Goal: Task Accomplishment & Management: Manage account settings

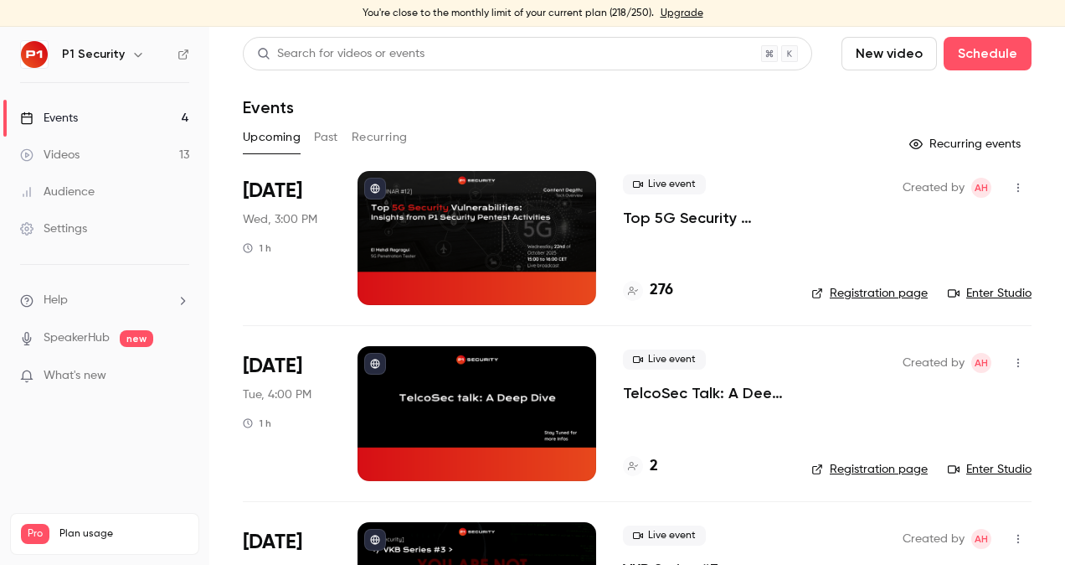
click at [712, 226] on p "Top 5G Security Vulnerabilities: Insights from P1 Security Pentest Activities" at bounding box center [704, 218] width 162 height 20
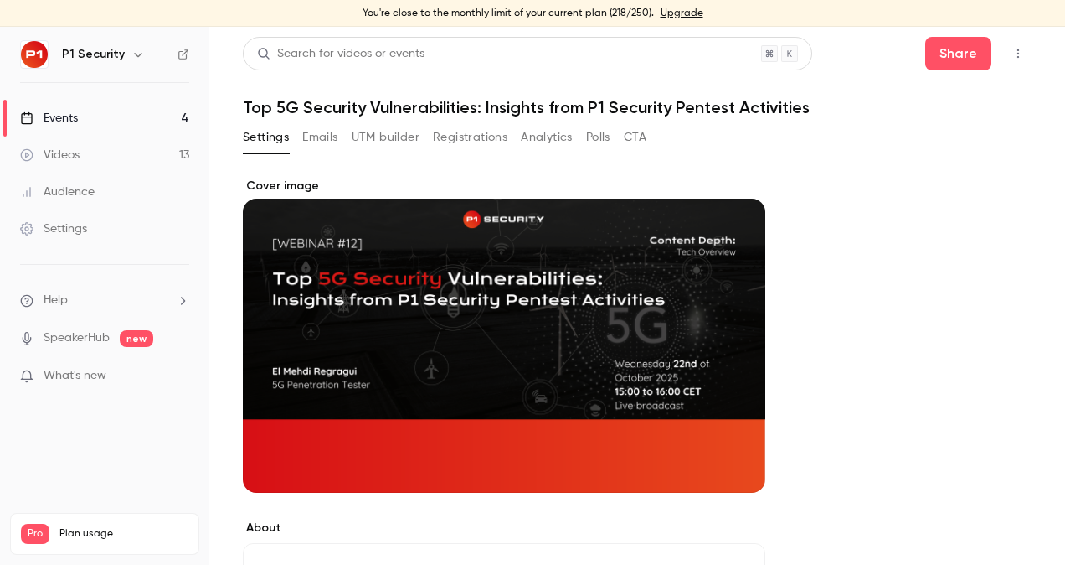
click at [476, 142] on button "Registrations" at bounding box center [470, 137] width 75 height 27
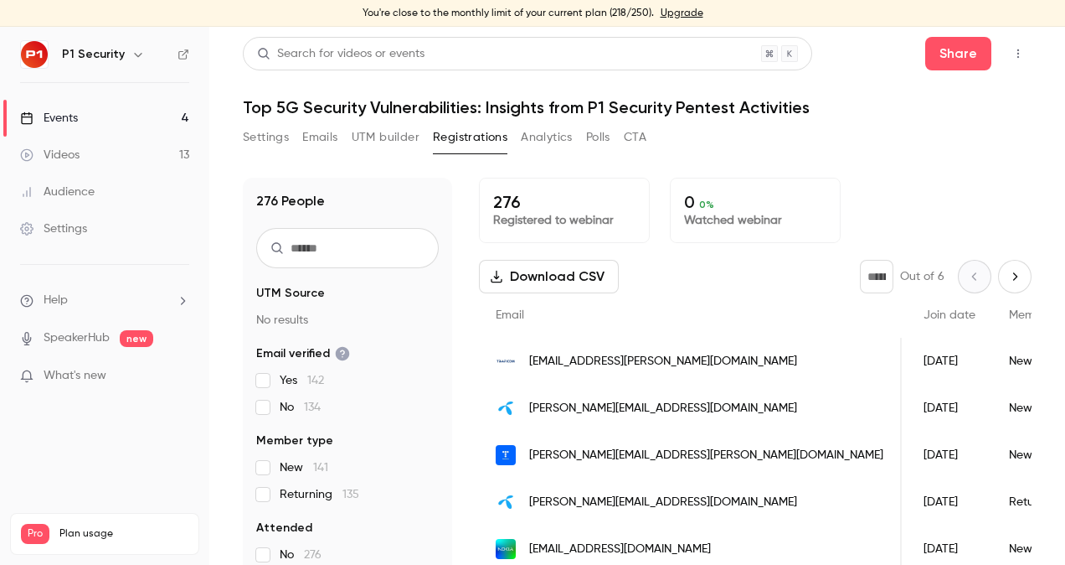
scroll to position [0, 198]
click at [82, 377] on span "What's new" at bounding box center [75, 376] width 63 height 18
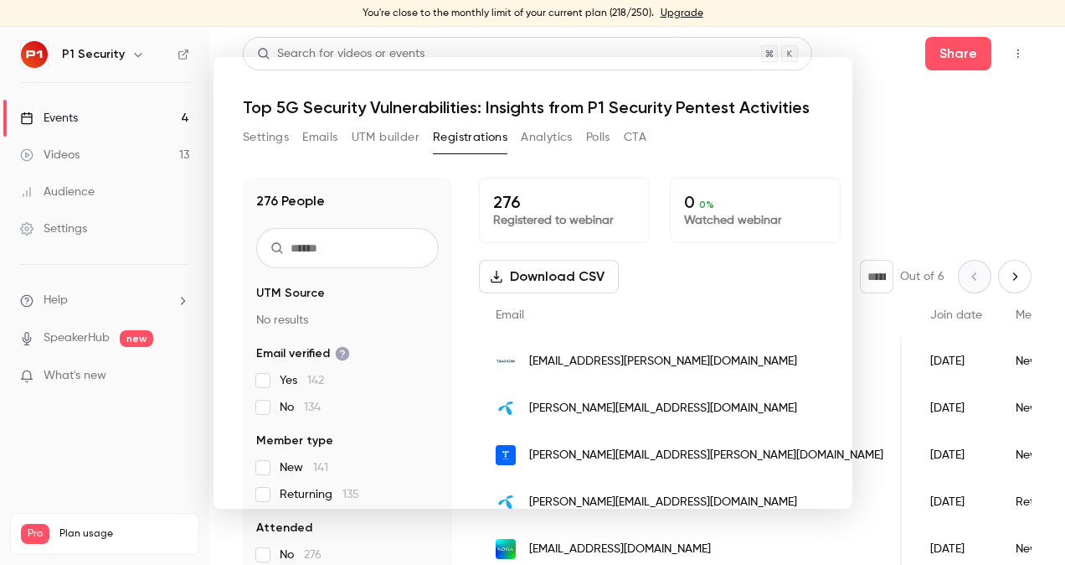
click at [79, 458] on div at bounding box center [532, 282] width 1065 height 565
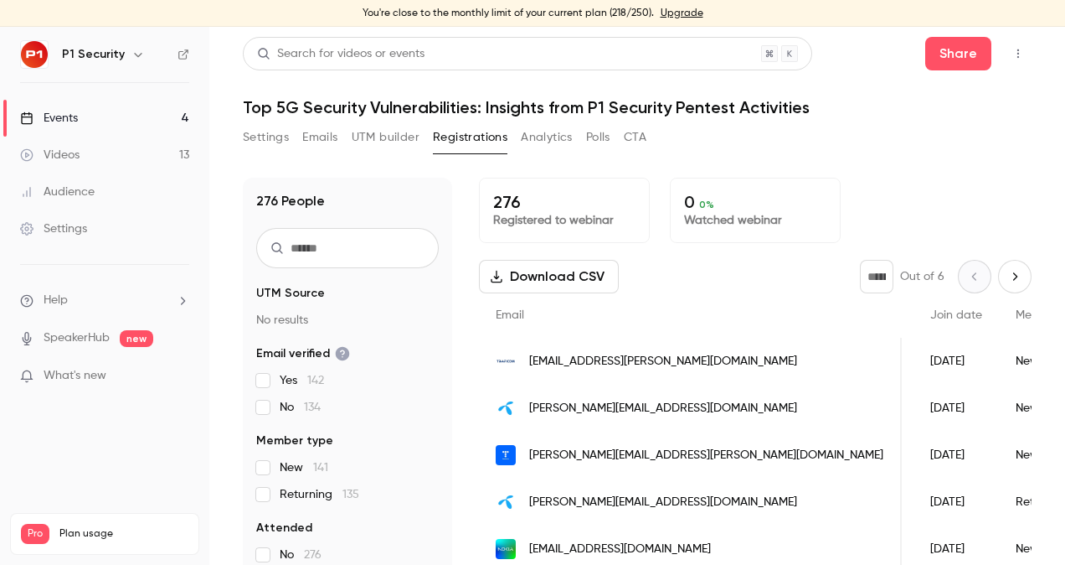
click at [104, 224] on link "Settings" at bounding box center [104, 228] width 209 height 37
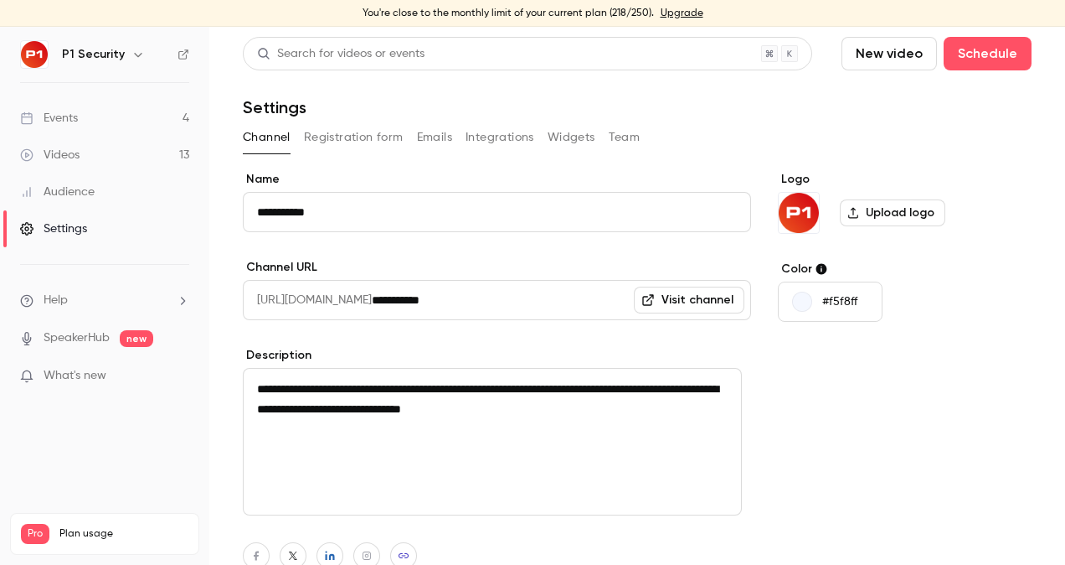
click at [350, 140] on button "Registration form" at bounding box center [354, 137] width 100 height 27
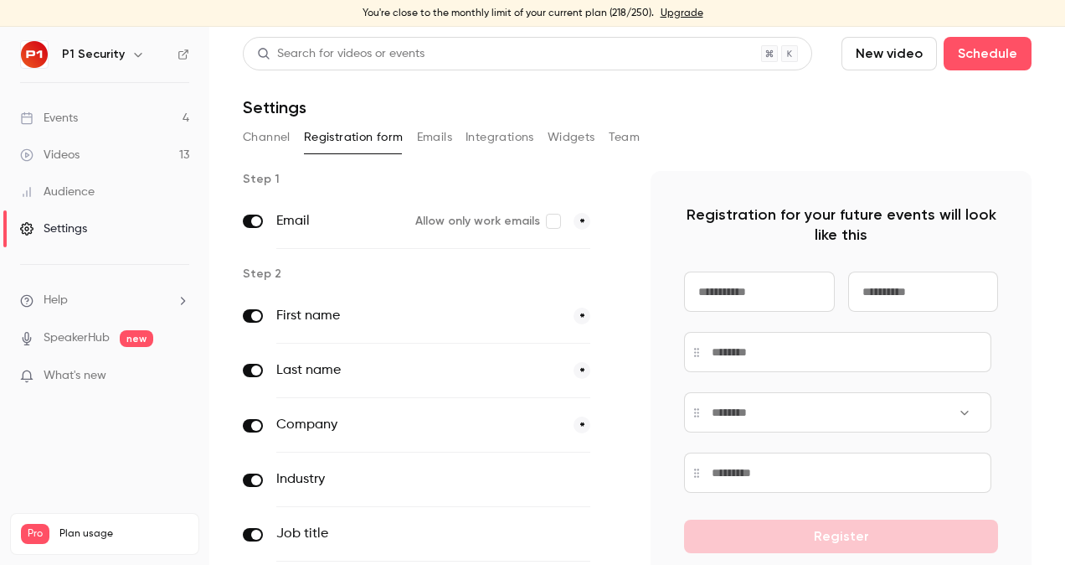
click at [288, 136] on button "Channel" at bounding box center [267, 137] width 48 height 27
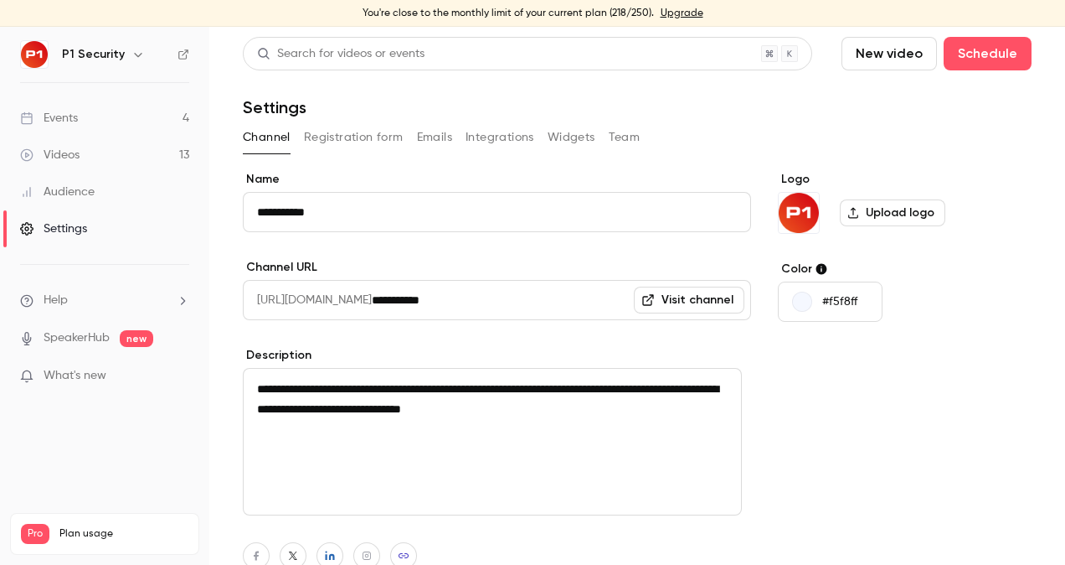
scroll to position [118, 0]
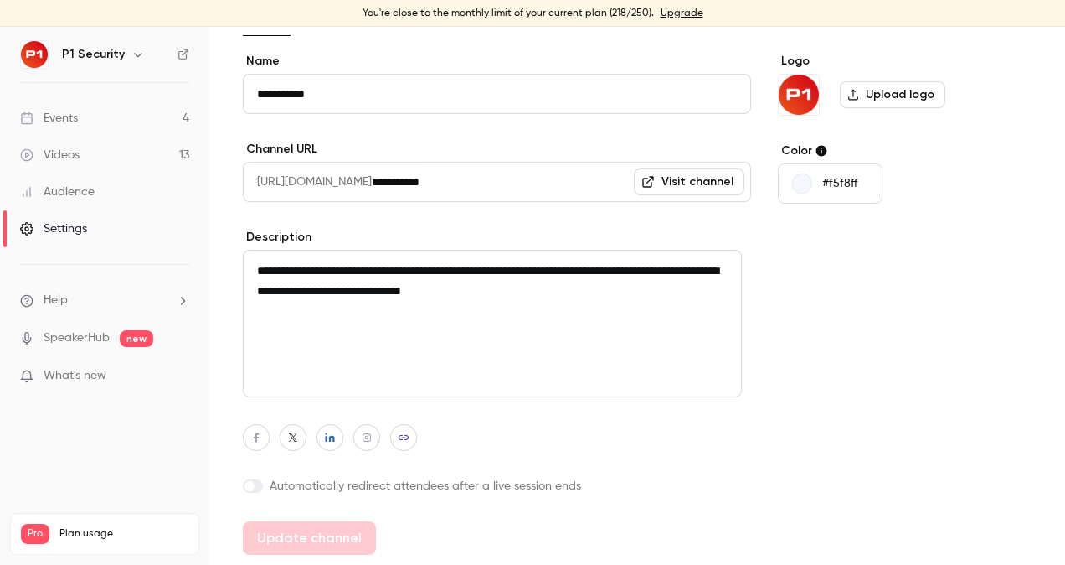
click at [408, 439] on icon "button" at bounding box center [404, 437] width 12 height 10
click at [318, 442] on button "button" at bounding box center [330, 437] width 27 height 27
click at [295, 441] on icon "button" at bounding box center [293, 437] width 12 height 10
click at [246, 487] on span at bounding box center [250, 486] width 10 height 10
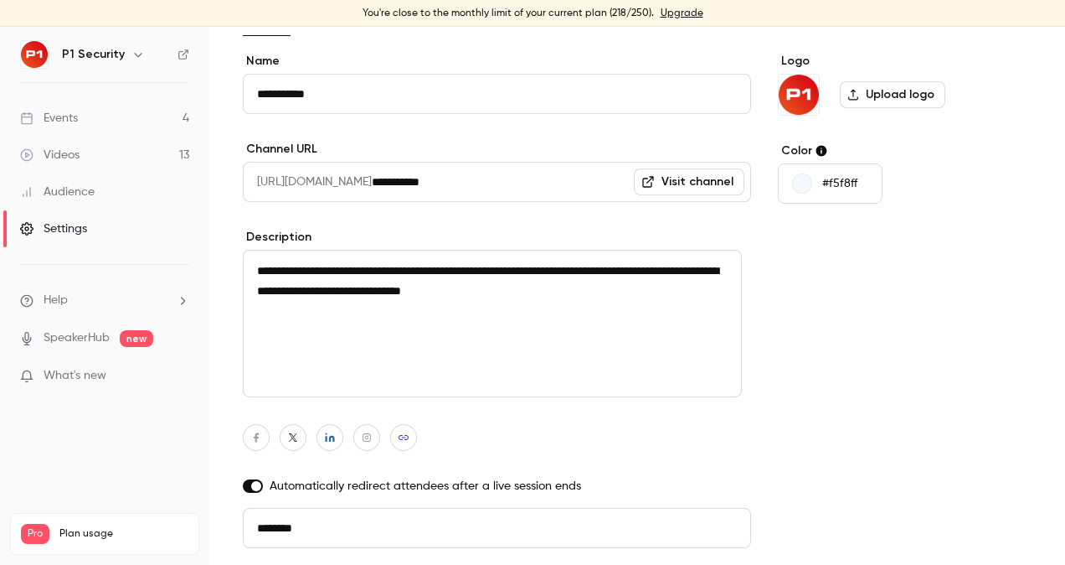
scroll to position [172, 0]
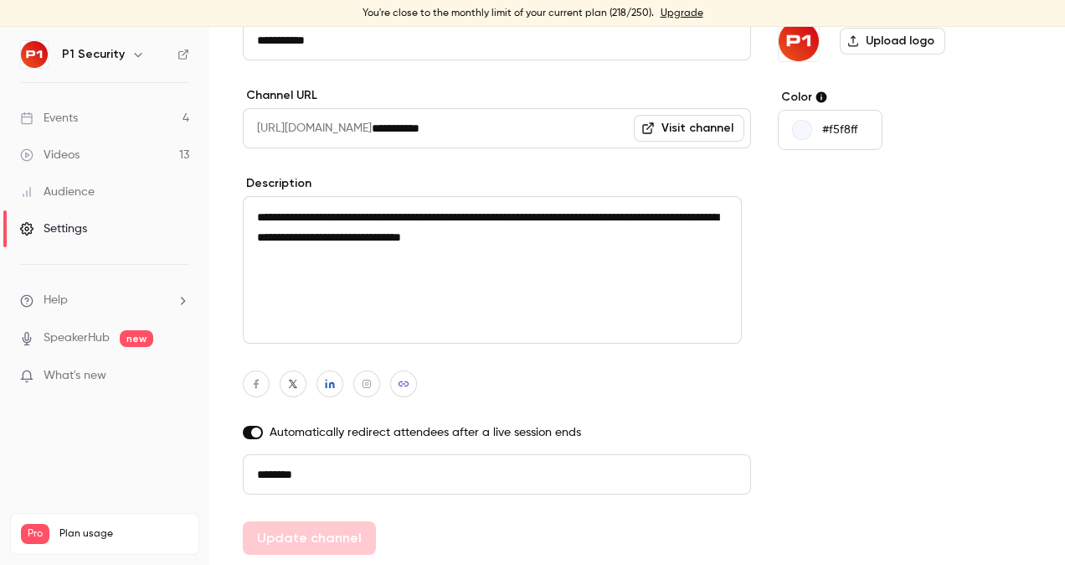
click at [251, 434] on span at bounding box center [256, 432] width 10 height 10
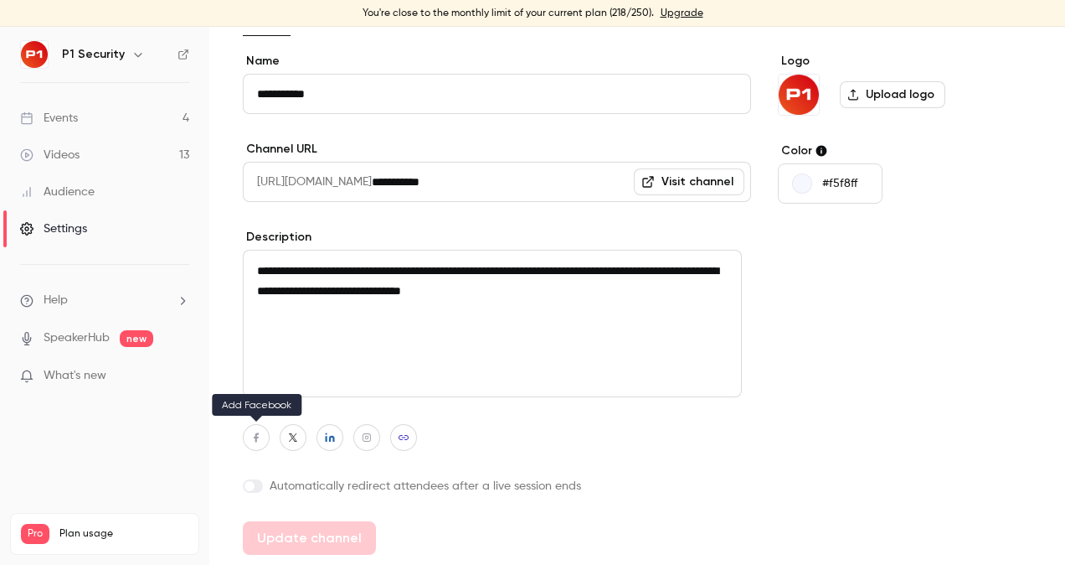
scroll to position [118, 0]
click at [228, 457] on main "**********" at bounding box center [637, 296] width 856 height 538
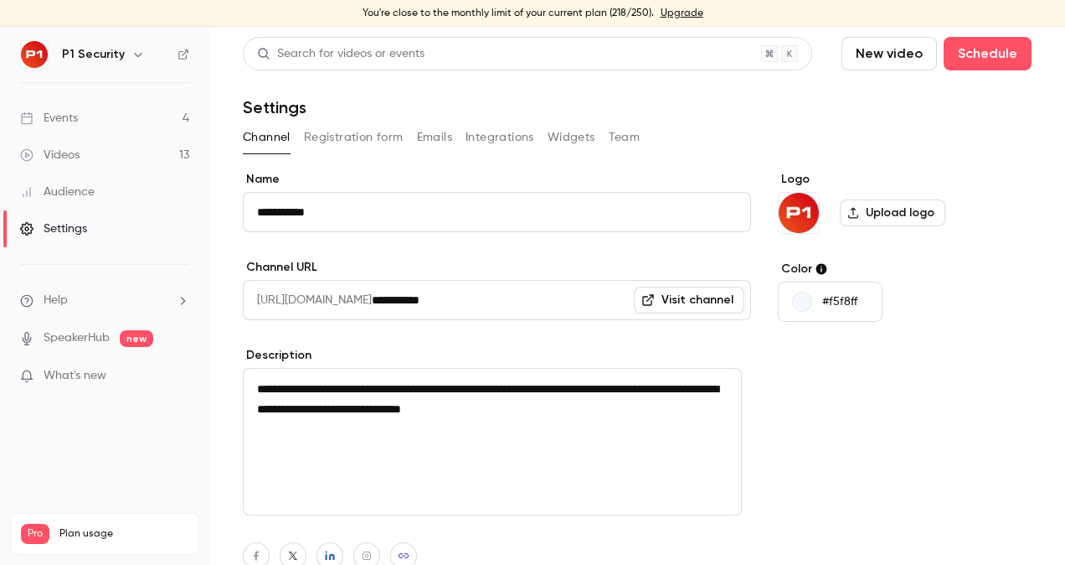
click at [375, 134] on button "Registration form" at bounding box center [354, 137] width 100 height 27
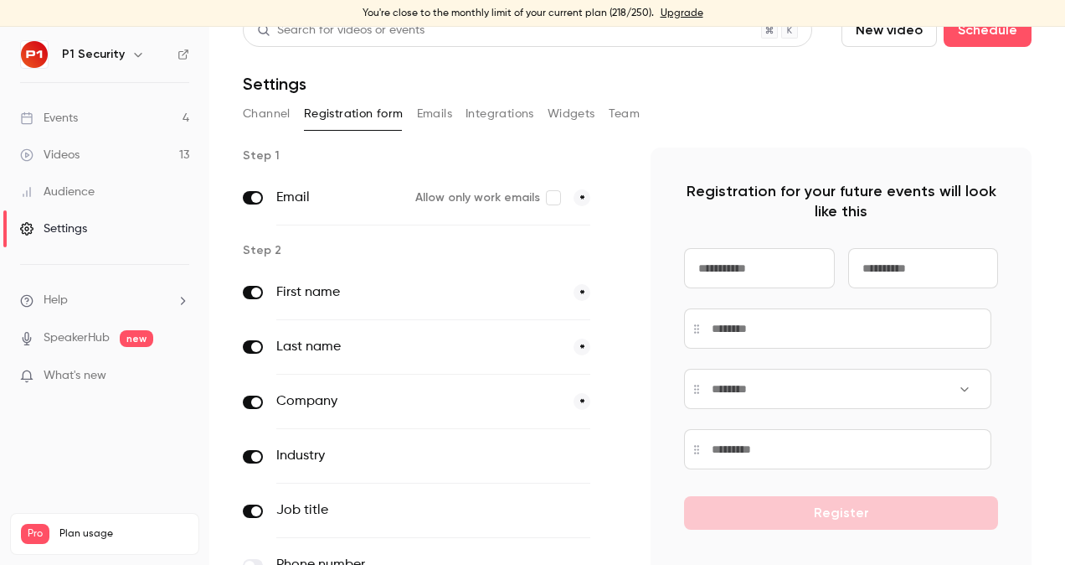
scroll to position [23, 0]
click at [438, 112] on button "Emails" at bounding box center [434, 114] width 35 height 27
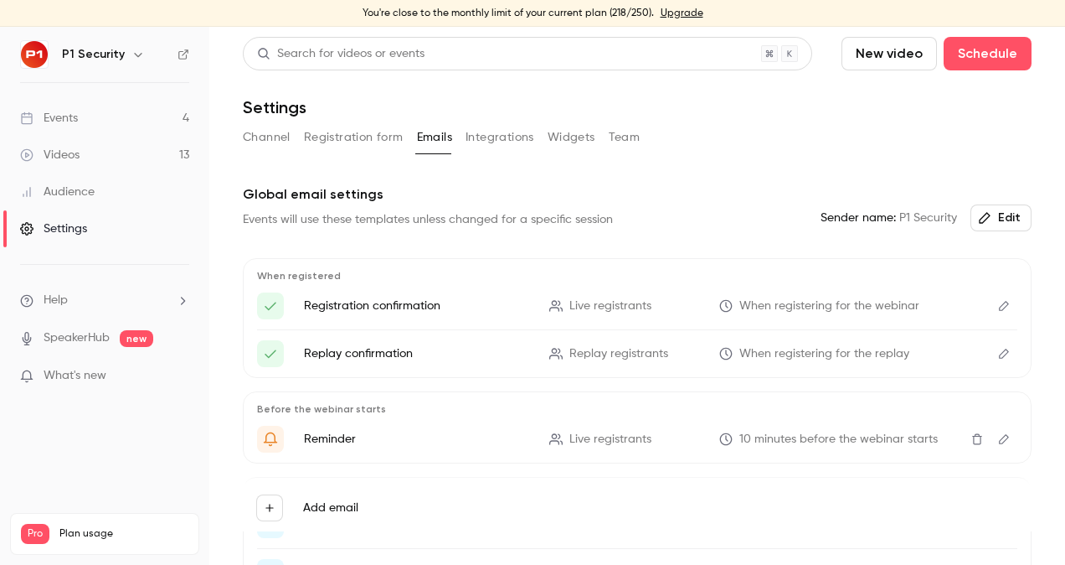
click at [503, 121] on div "Search for videos or events New video Schedule Settings Channel Registration fo…" at bounding box center [637, 354] width 789 height 634
click at [501, 140] on button "Integrations" at bounding box center [500, 137] width 69 height 27
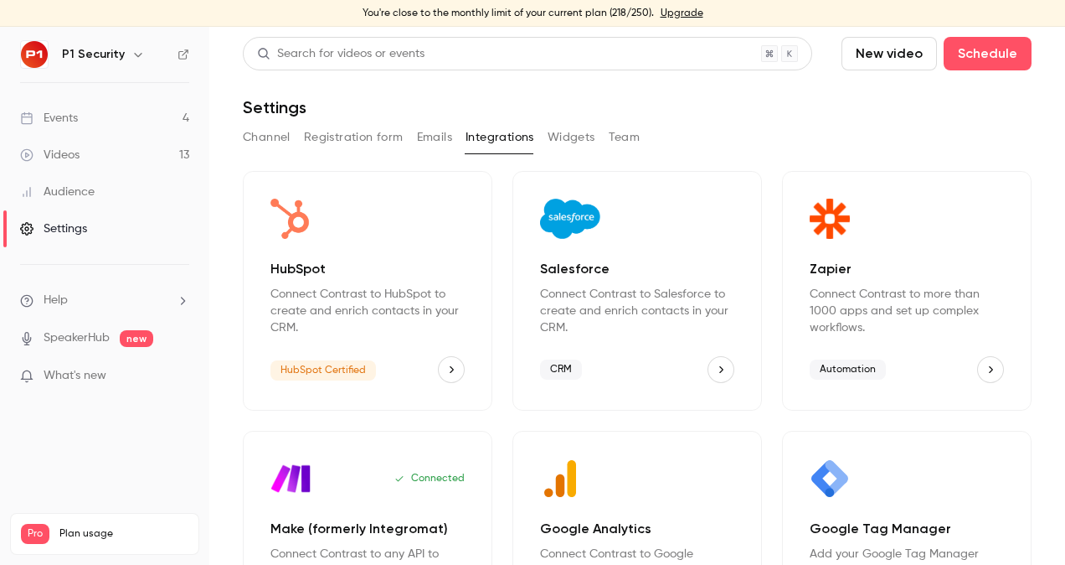
click at [577, 136] on button "Widgets" at bounding box center [572, 137] width 48 height 27
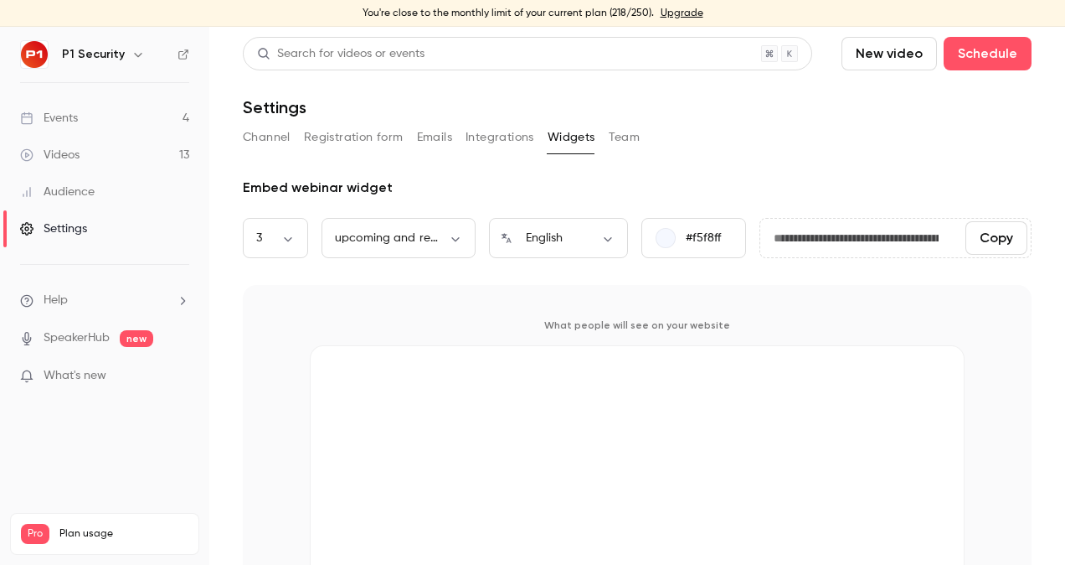
click at [616, 146] on button "Team" at bounding box center [625, 137] width 32 height 27
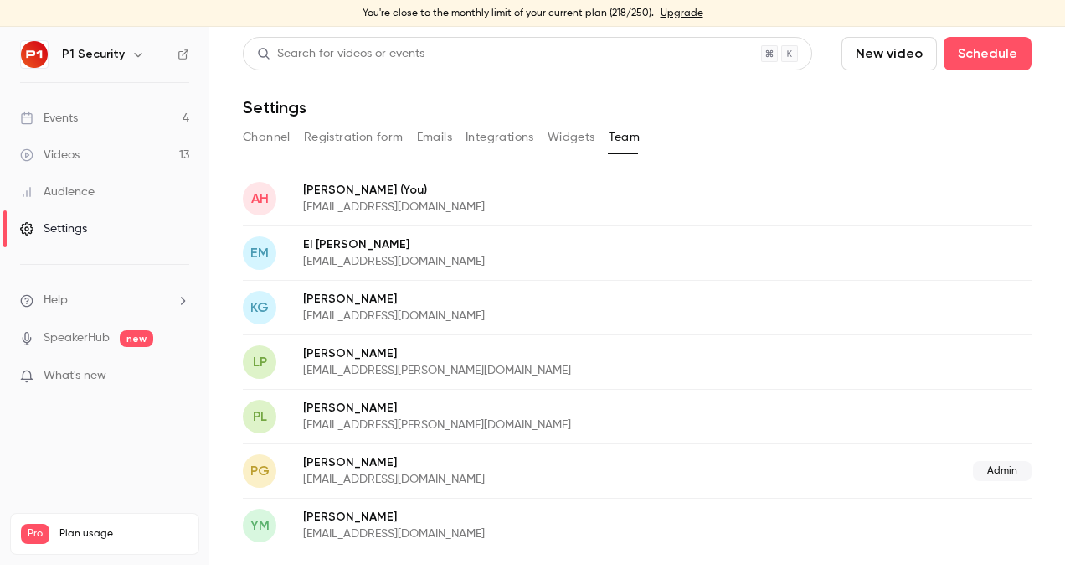
click at [574, 139] on button "Widgets" at bounding box center [572, 137] width 48 height 27
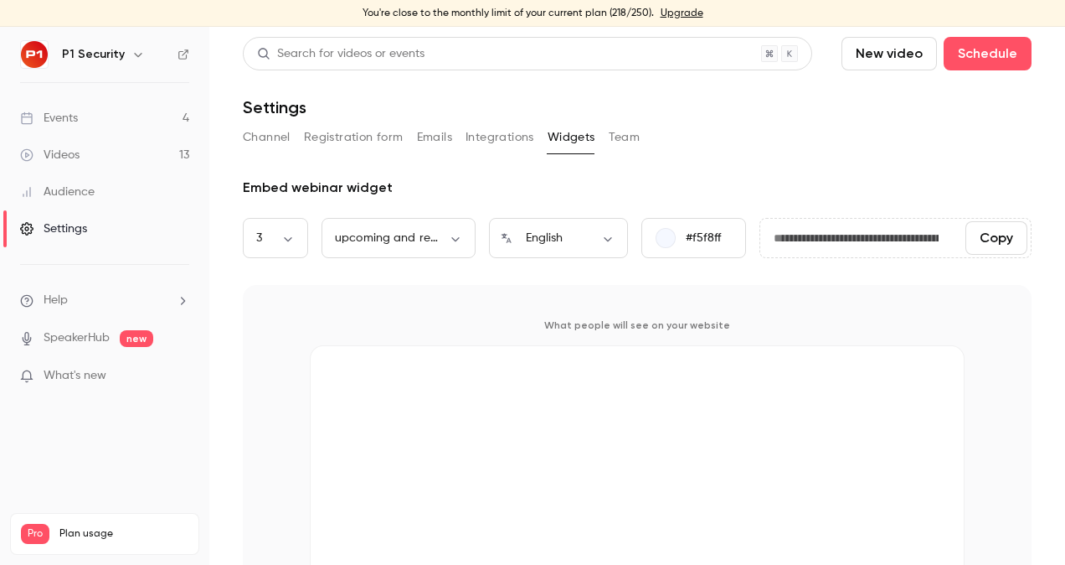
click at [603, 141] on div "Channel Registration form Emails Integrations Widgets Team" at bounding box center [637, 137] width 789 height 27
click at [616, 139] on button "Team" at bounding box center [625, 137] width 32 height 27
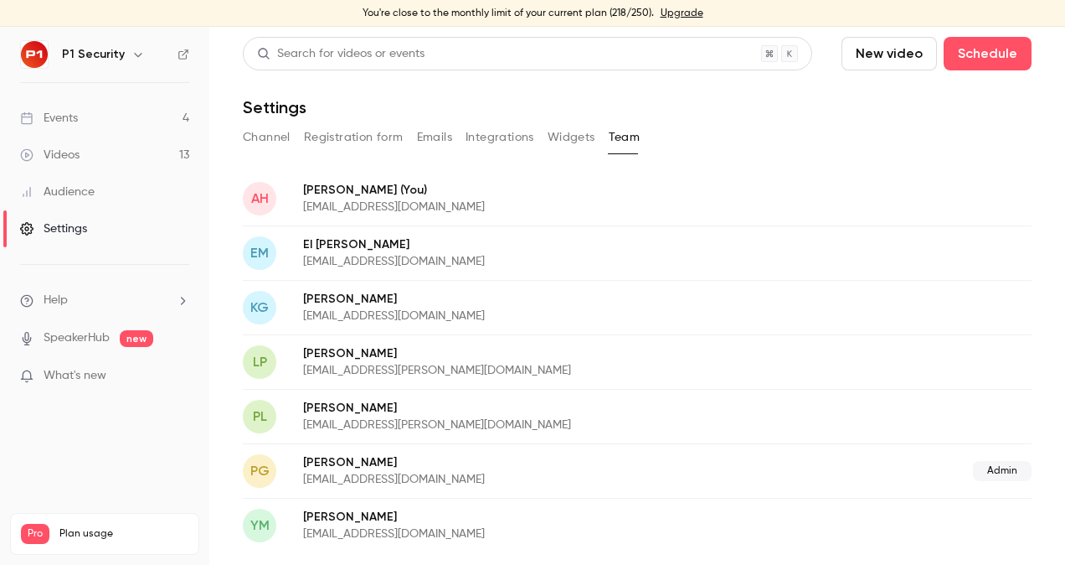
click at [428, 137] on button "Emails" at bounding box center [434, 137] width 35 height 27
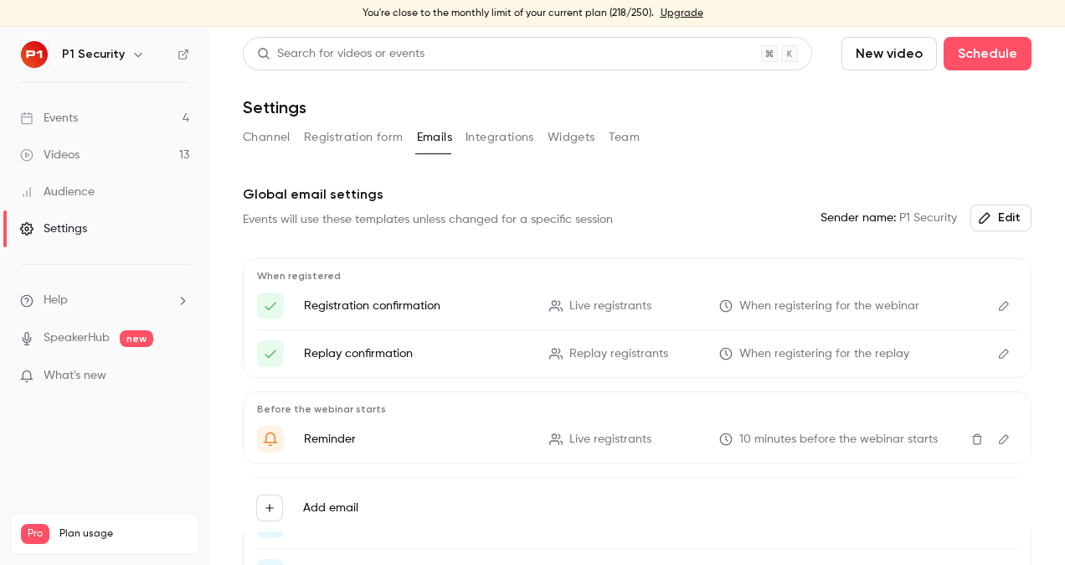
click at [361, 131] on button "Registration form" at bounding box center [354, 137] width 100 height 27
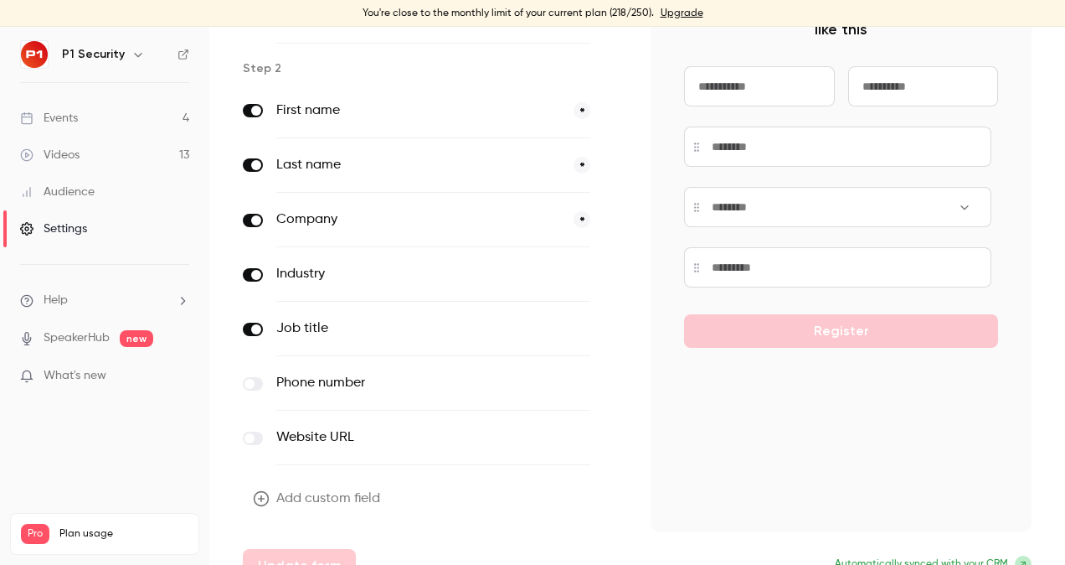
scroll to position [215, 0]
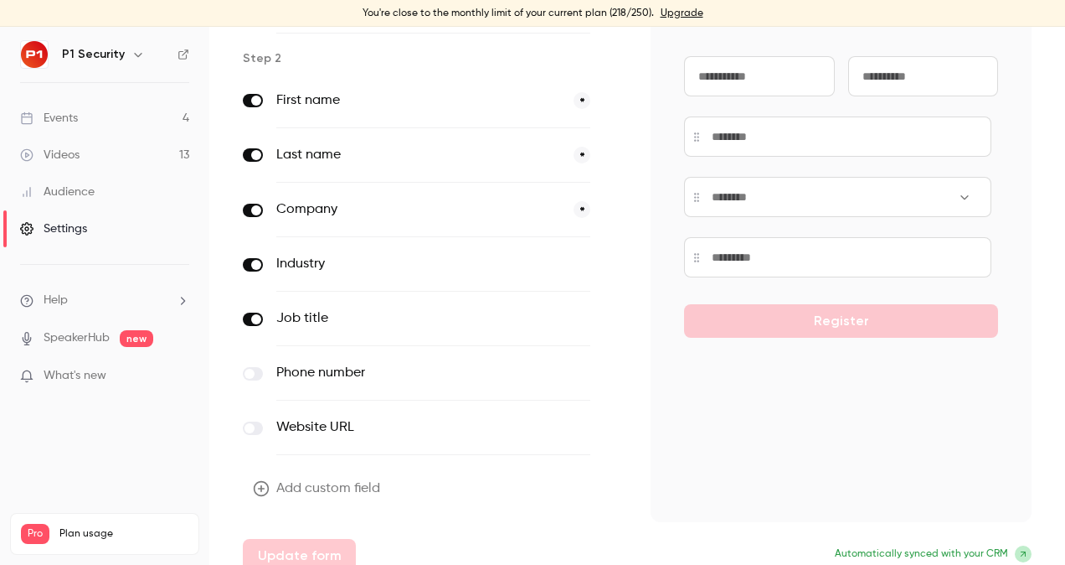
click at [291, 493] on button "Add custom field" at bounding box center [318, 489] width 151 height 34
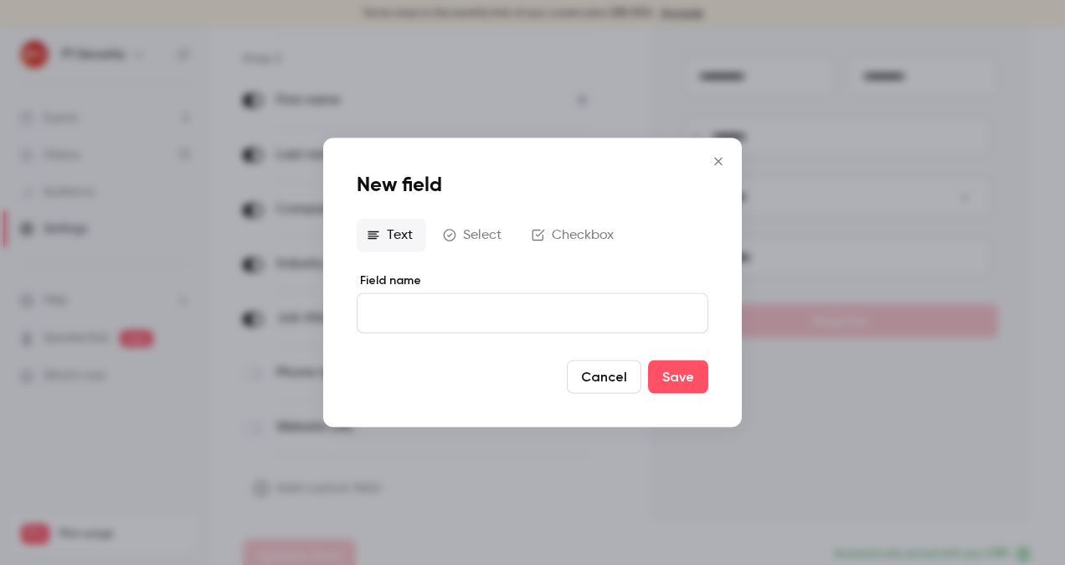
click at [495, 239] on button "Select" at bounding box center [474, 236] width 82 height 34
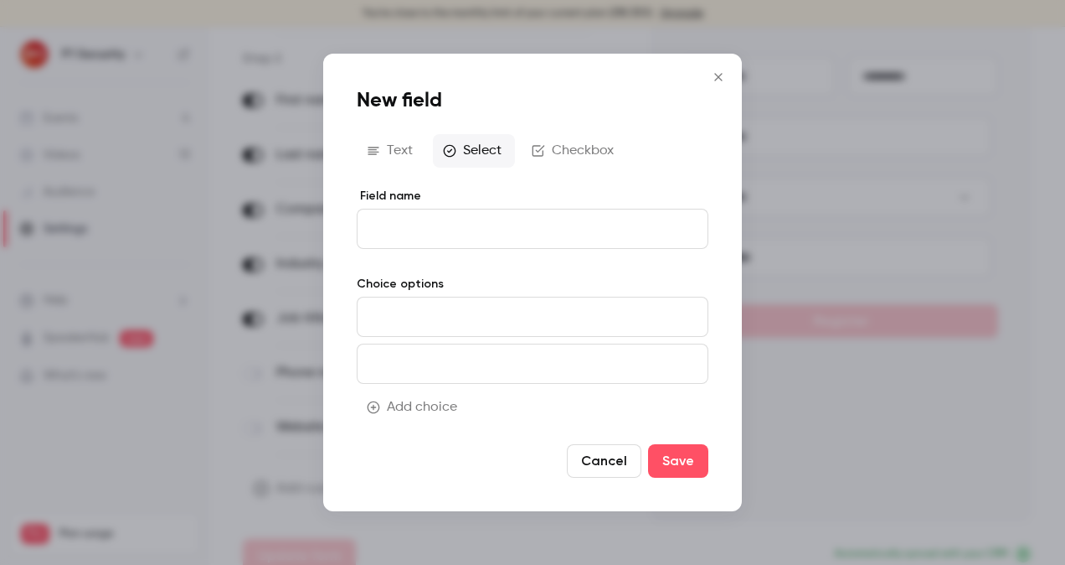
click at [571, 145] on button "Checkbox" at bounding box center [575, 151] width 106 height 34
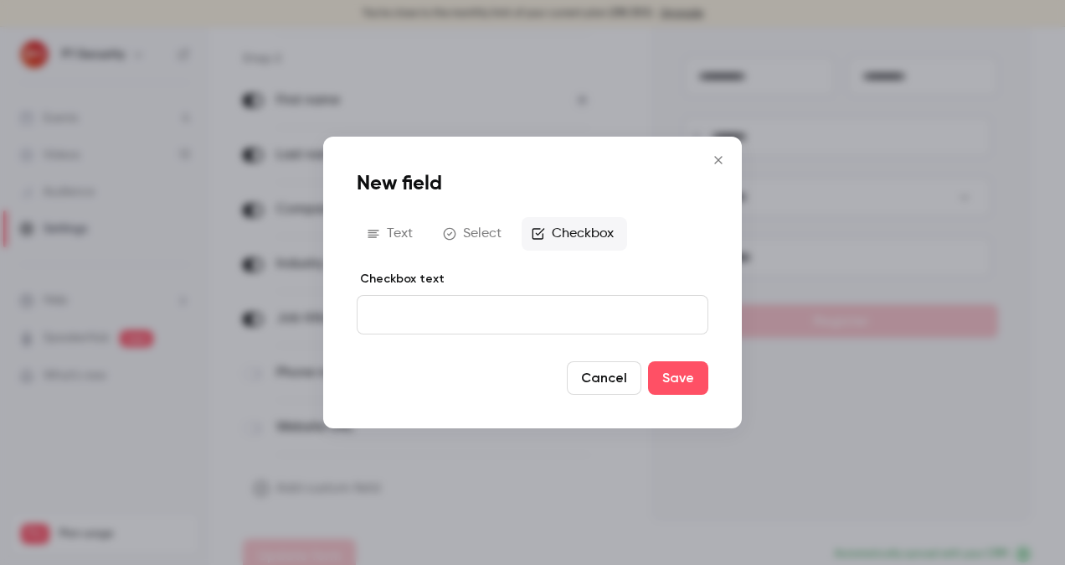
click at [407, 224] on button "Text" at bounding box center [392, 234] width 70 height 34
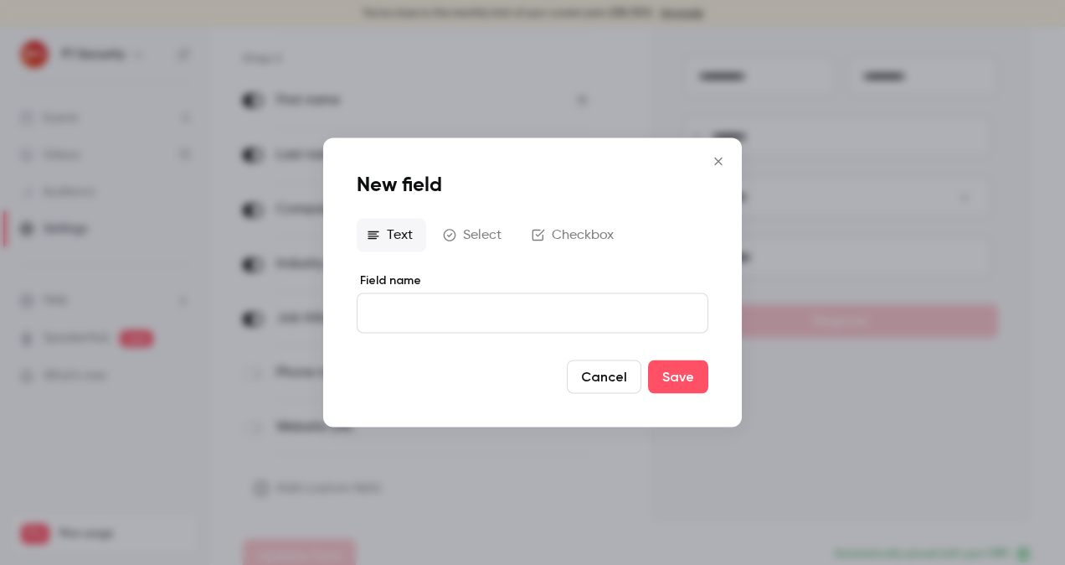
click at [551, 273] on label "Field name" at bounding box center [533, 280] width 352 height 17
click at [551, 293] on input "Field name" at bounding box center [533, 313] width 352 height 40
paste input "**********"
drag, startPoint x: 532, startPoint y: 322, endPoint x: 425, endPoint y: 316, distance: 106.5
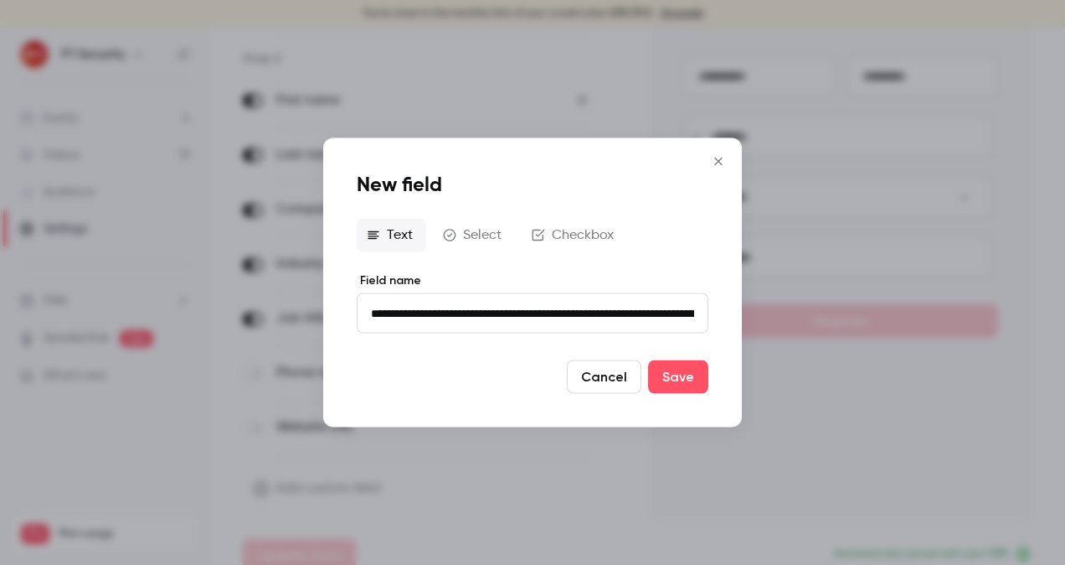
click at [425, 316] on input "**********" at bounding box center [533, 313] width 352 height 40
click at [477, 317] on input "**********" at bounding box center [533, 313] width 352 height 40
drag, startPoint x: 566, startPoint y: 318, endPoint x: 709, endPoint y: 312, distance: 142.5
click at [709, 312] on div "**********" at bounding box center [532, 282] width 419 height 289
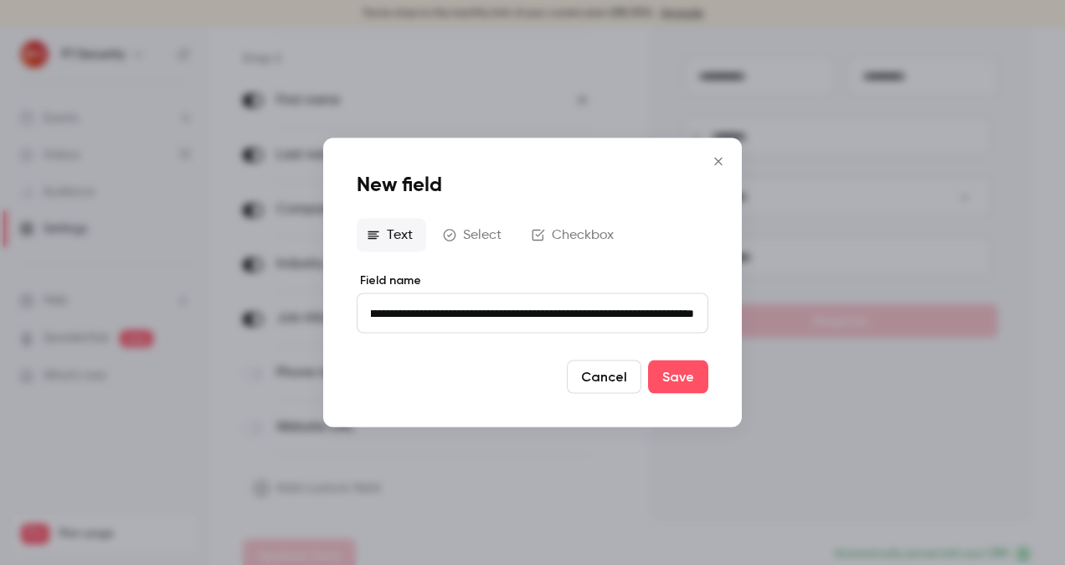
click at [687, 315] on input "**********" at bounding box center [533, 313] width 352 height 40
drag, startPoint x: 526, startPoint y: 312, endPoint x: 417, endPoint y: 322, distance: 109.3
click at [417, 322] on input "**********" at bounding box center [533, 313] width 352 height 40
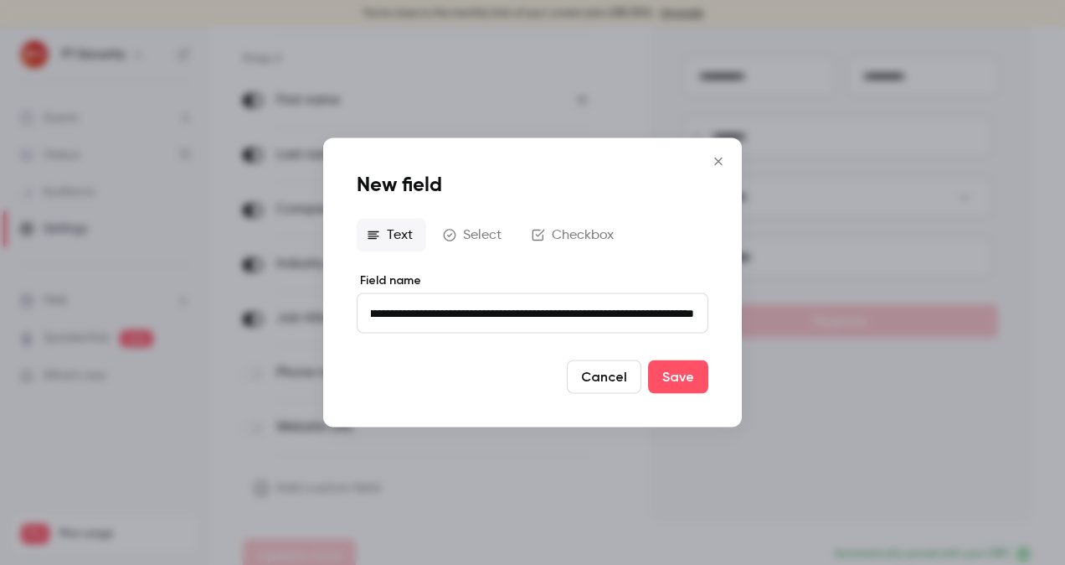
scroll to position [0, 178]
drag, startPoint x: 675, startPoint y: 310, endPoint x: 689, endPoint y: 317, distance: 15.7
click at [689, 317] on input "**********" at bounding box center [533, 313] width 352 height 40
type input "**********"
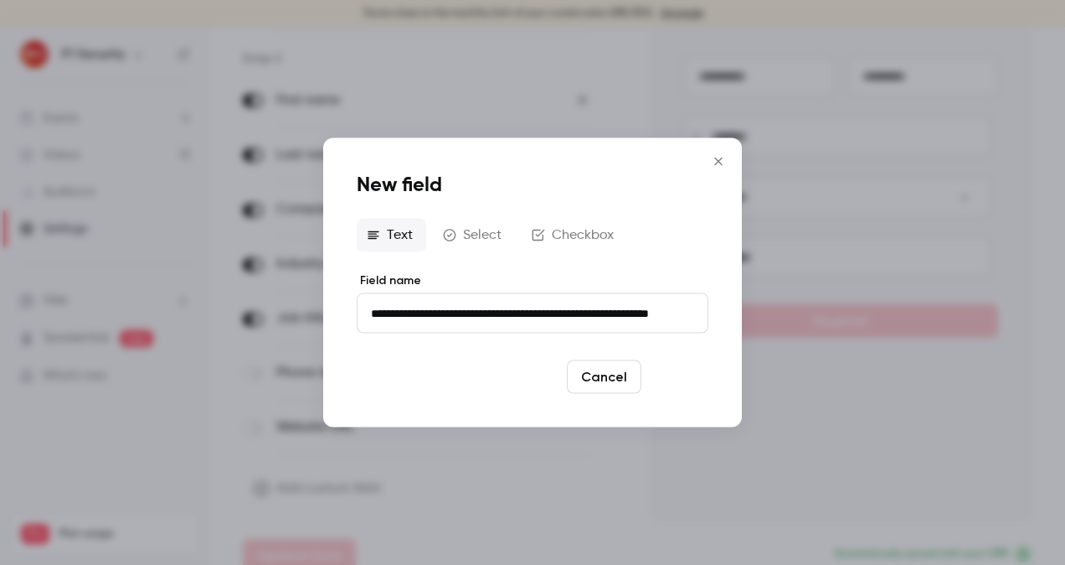
scroll to position [0, 0]
click at [678, 379] on button "Save" at bounding box center [678, 377] width 60 height 34
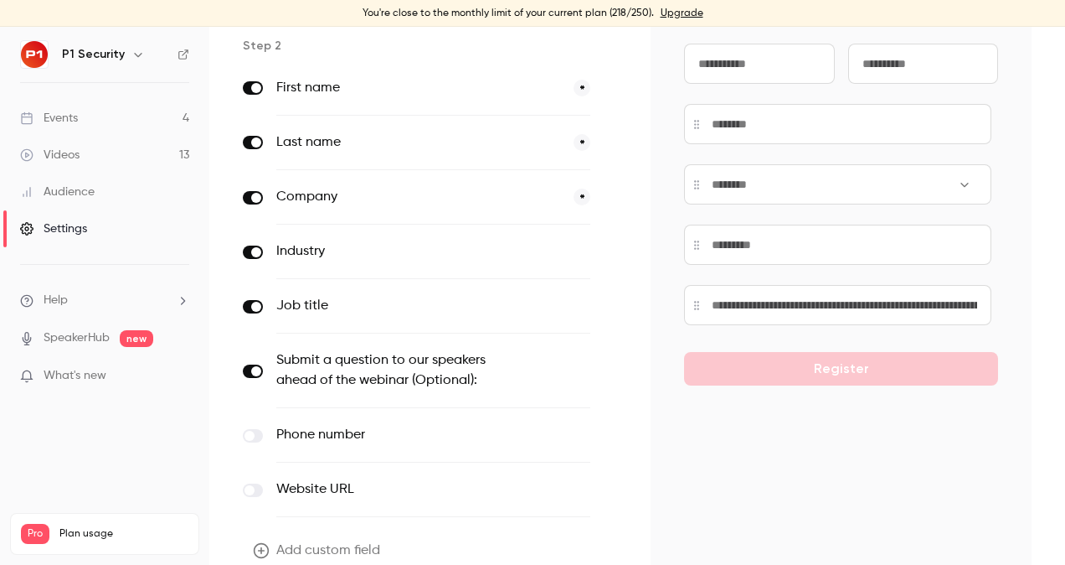
scroll to position [183, 0]
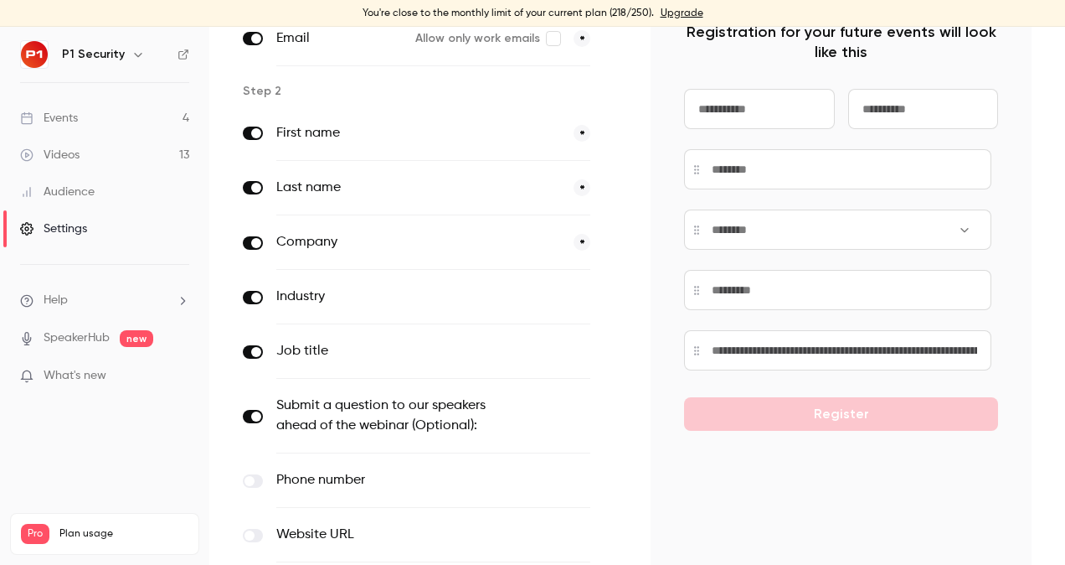
click at [606, 406] on button "button" at bounding box center [614, 416] width 20 height 20
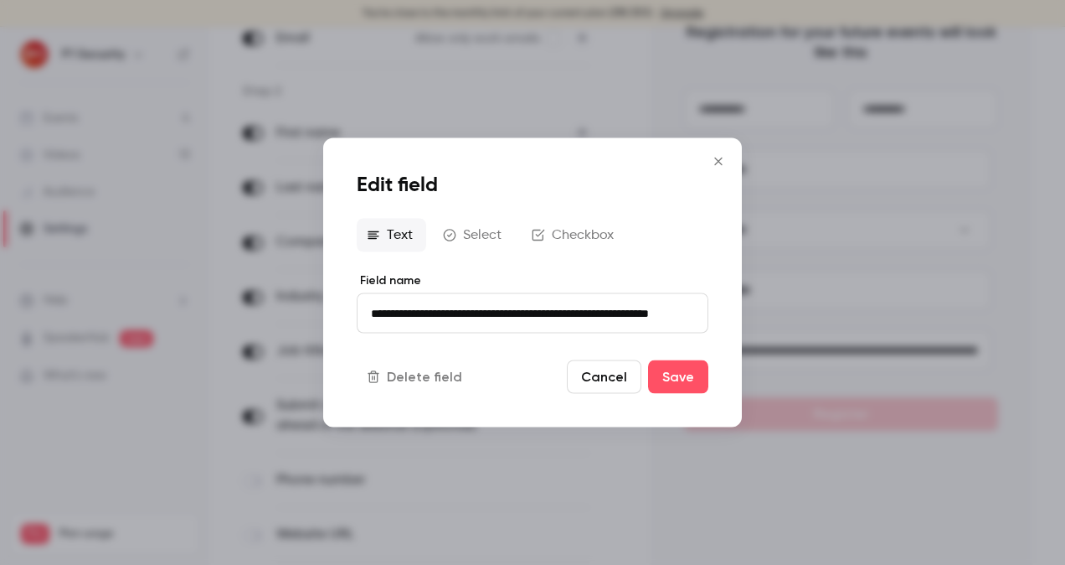
scroll to position [0, 39]
click at [513, 296] on input "**********" at bounding box center [533, 313] width 352 height 40
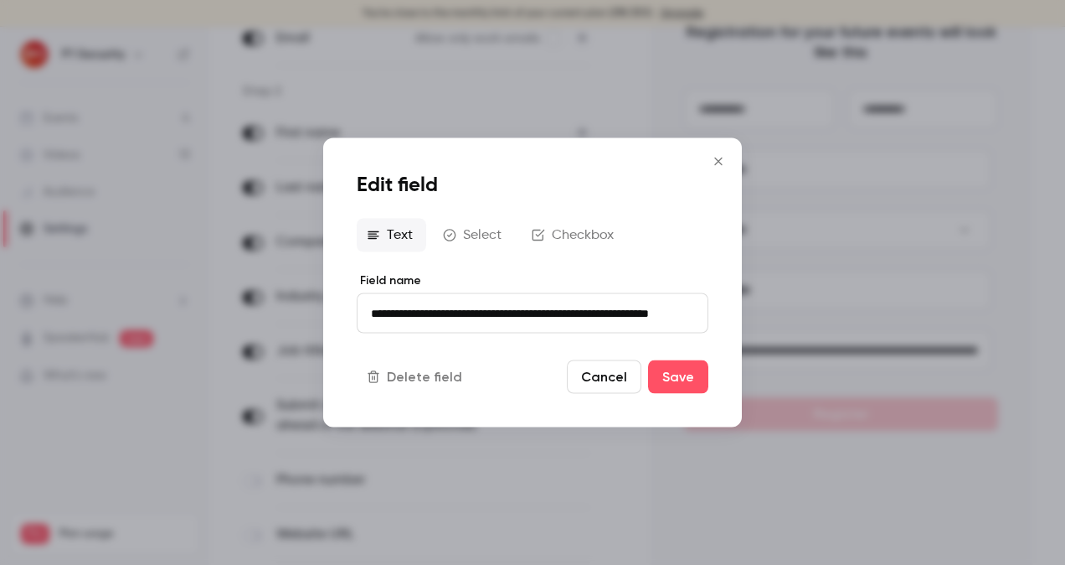
scroll to position [0, 0]
click at [453, 371] on button "Delete field" at bounding box center [416, 377] width 119 height 34
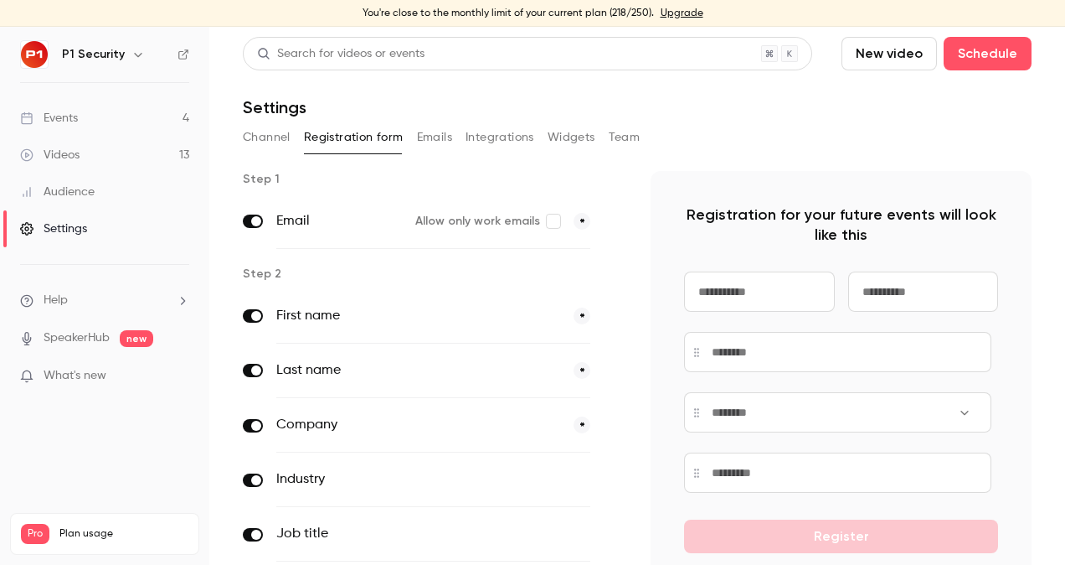
click at [126, 121] on link "Events 4" at bounding box center [104, 118] width 209 height 37
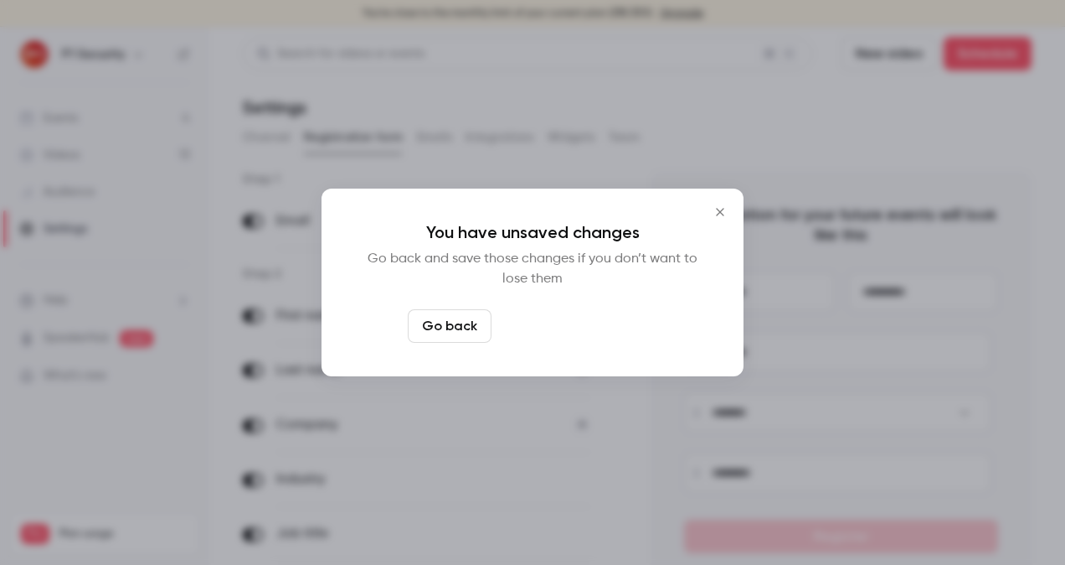
click at [576, 337] on button "Leave page anyway" at bounding box center [577, 326] width 159 height 34
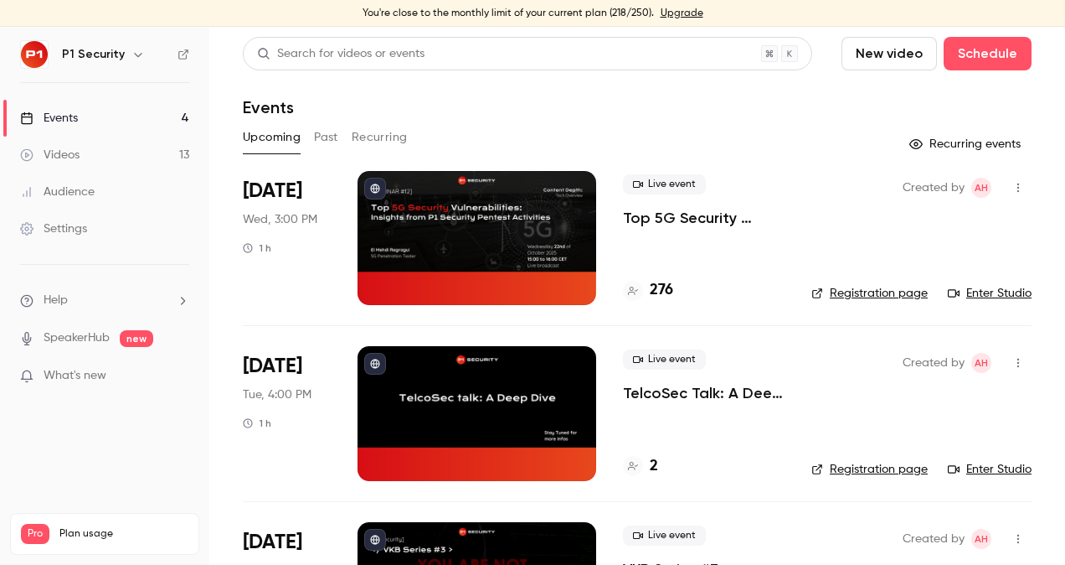
click at [710, 216] on p "Top 5G Security Vulnerabilities: Insights from P1 Security Pentest Activities" at bounding box center [704, 218] width 162 height 20
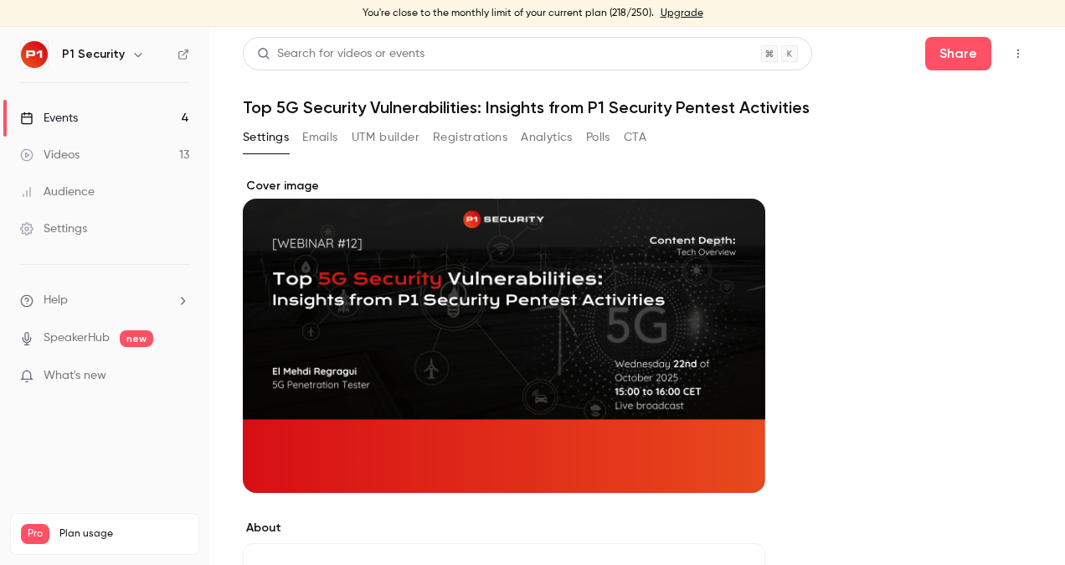
click at [482, 136] on button "Registrations" at bounding box center [470, 137] width 75 height 27
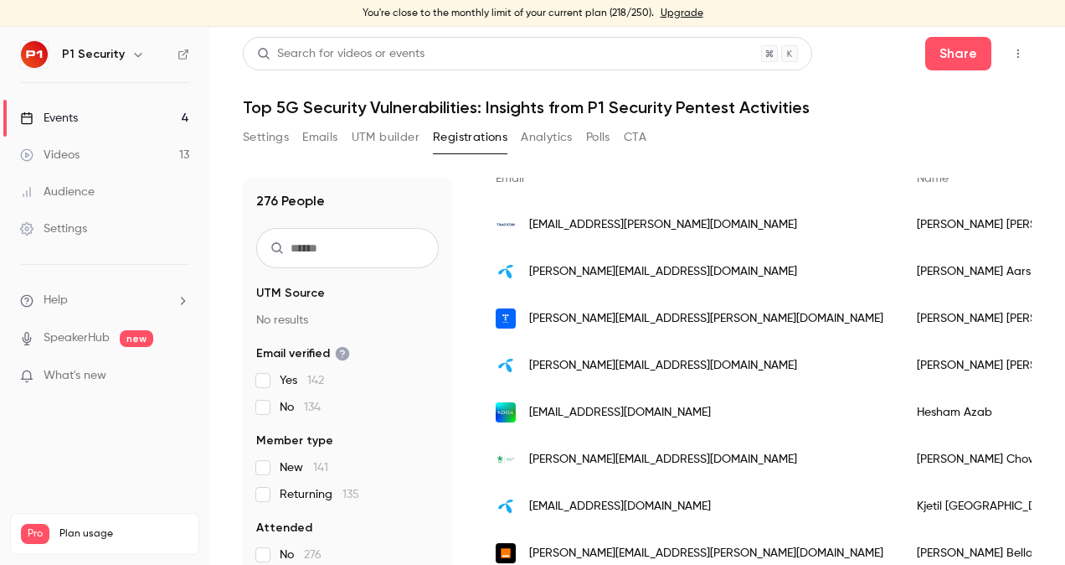
scroll to position [131, 0]
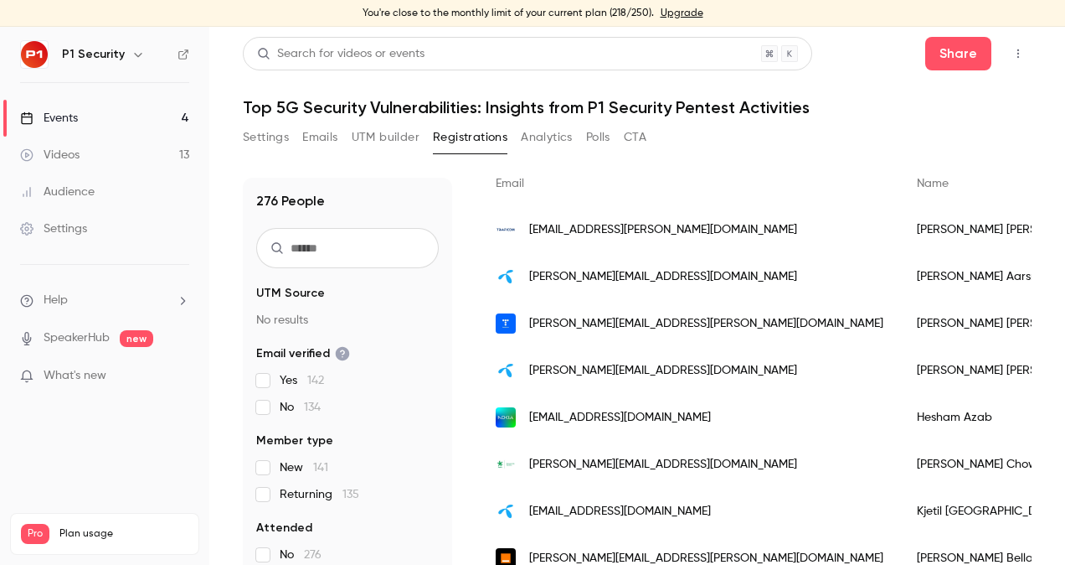
click at [90, 118] on link "Events 4" at bounding box center [104, 118] width 209 height 37
